Goal: Task Accomplishment & Management: Complete application form

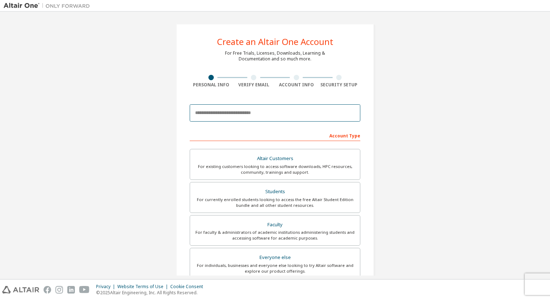
click at [240, 116] on input "email" at bounding box center [275, 112] width 171 height 17
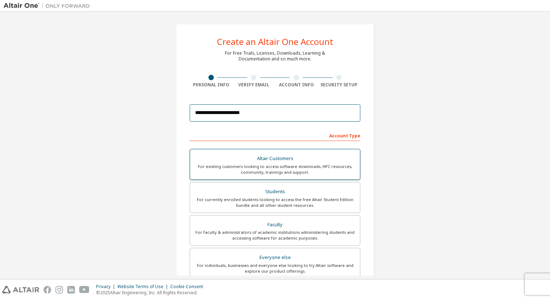
scroll to position [119, 0]
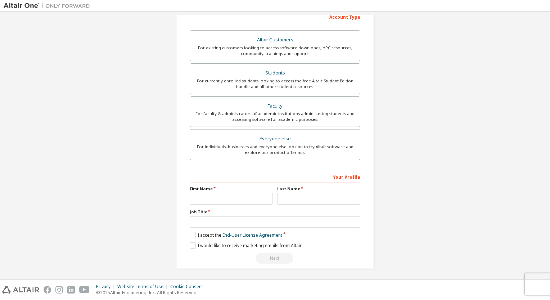
type input "**********"
click at [261, 193] on input "text" at bounding box center [231, 199] width 83 height 12
click at [261, 193] on input "*" at bounding box center [231, 199] width 83 height 12
type input "*****"
click at [287, 197] on input "text" at bounding box center [318, 199] width 83 height 12
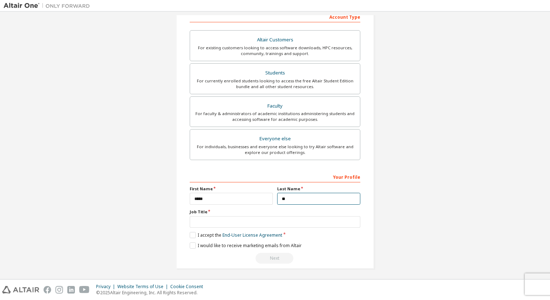
type input "*"
type input "*********"
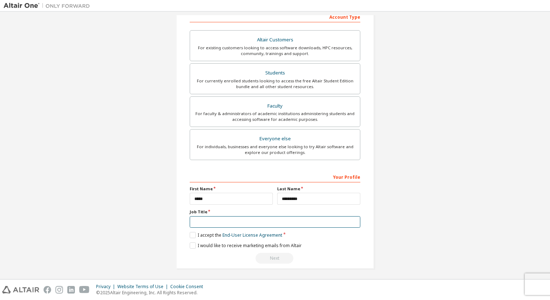
click at [288, 217] on input "text" at bounding box center [275, 222] width 171 height 12
click at [283, 218] on input "text" at bounding box center [275, 222] width 171 height 12
type input "*******"
click at [191, 234] on label "I accept the End-User License Agreement" at bounding box center [236, 235] width 93 height 6
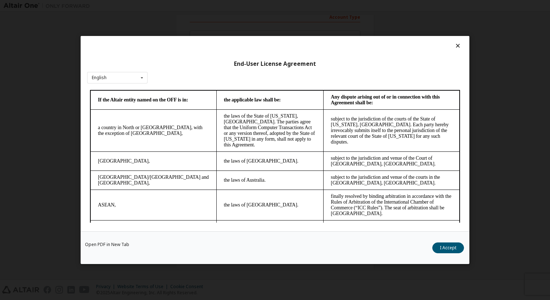
scroll to position [2004, 0]
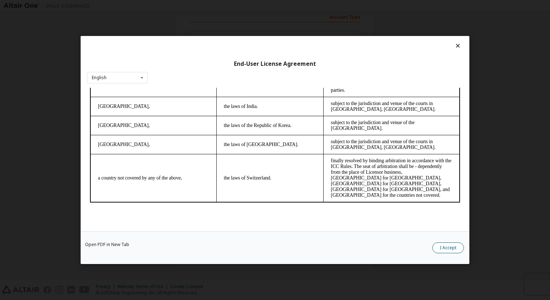
click at [456, 245] on button "I Accept" at bounding box center [448, 248] width 32 height 11
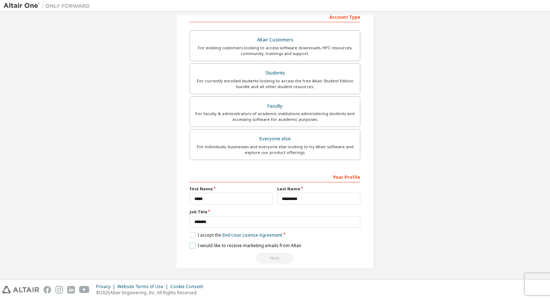
click at [190, 243] on label "I would like to receive marketing emails from Altair" at bounding box center [246, 246] width 112 height 6
click at [271, 255] on div "Next" at bounding box center [275, 258] width 171 height 11
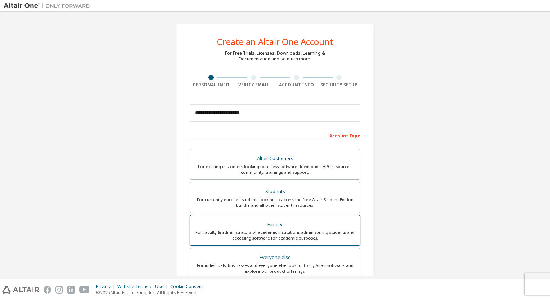
scroll to position [119, 0]
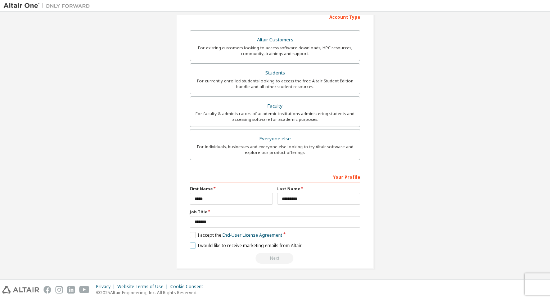
click at [238, 243] on label "I would like to receive marketing emails from Altair" at bounding box center [246, 246] width 112 height 6
click at [273, 262] on div "Next" at bounding box center [275, 258] width 171 height 11
click at [278, 250] on div "**********" at bounding box center [275, 217] width 171 height 93
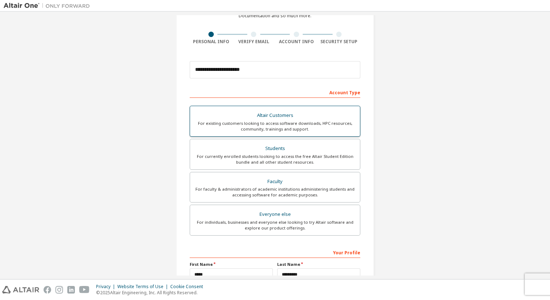
scroll to position [0, 0]
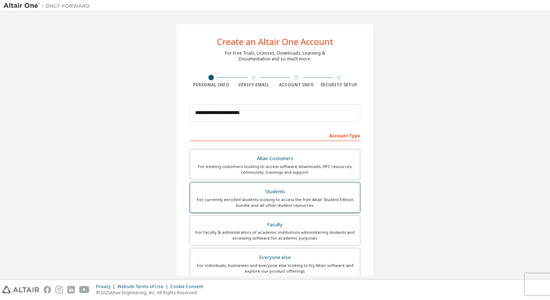
click at [330, 192] on div "Students" at bounding box center [274, 192] width 161 height 10
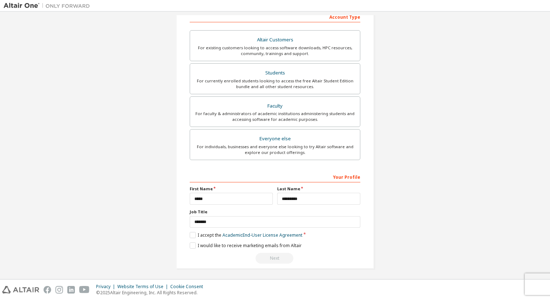
click at [385, 195] on div "**********" at bounding box center [275, 86] width 543 height 381
click at [264, 254] on div "Next" at bounding box center [275, 258] width 171 height 11
click at [190, 233] on label "I accept the Academic End-User License Agreement" at bounding box center [246, 235] width 113 height 6
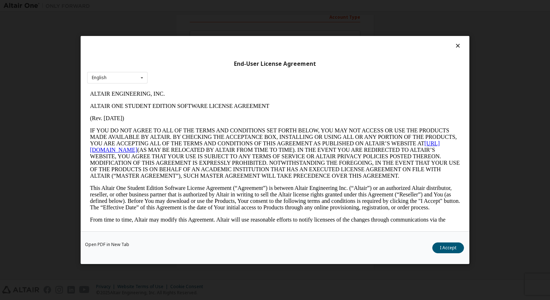
scroll to position [0, 0]
click at [446, 244] on div "Open PDF in New Tab I Accept" at bounding box center [275, 247] width 389 height 33
click at [446, 244] on button "I Accept" at bounding box center [448, 248] width 32 height 11
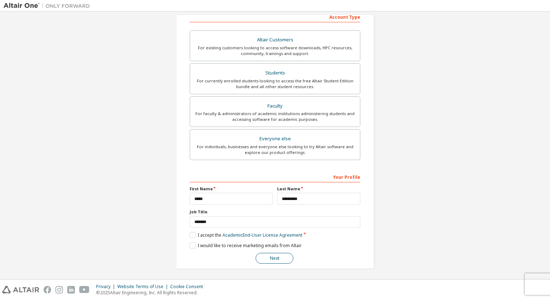
click at [279, 256] on button "Next" at bounding box center [275, 258] width 38 height 11
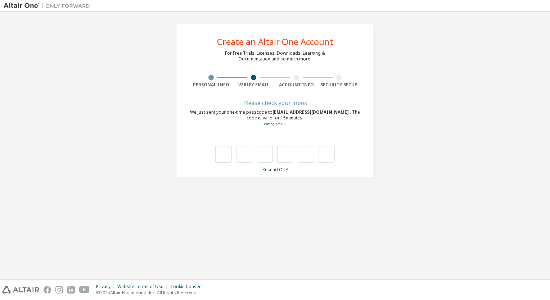
type input "*"
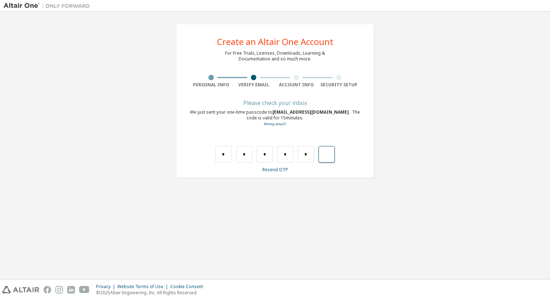
type input "*"
